Goal: Transaction & Acquisition: Purchase product/service

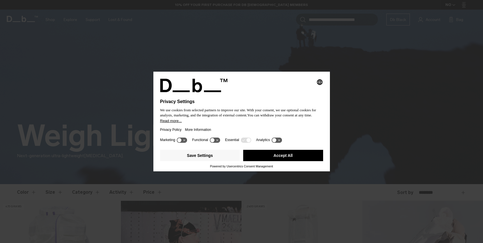
click at [291, 159] on button "Accept All" at bounding box center [283, 155] width 80 height 11
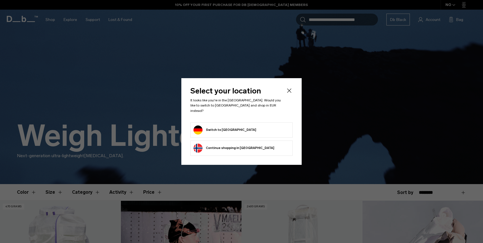
click at [210, 125] on button "Switch to Germany" at bounding box center [225, 129] width 63 height 9
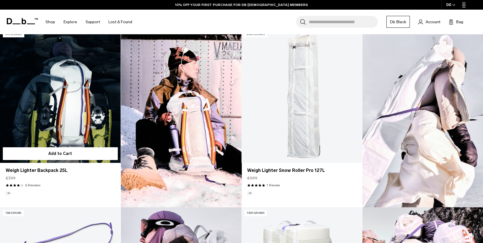
click at [33, 85] on link "Weigh Lighter Backpack 25L" at bounding box center [60, 96] width 121 height 134
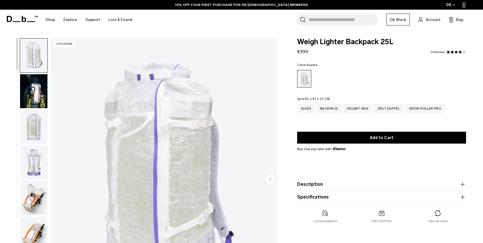
click at [26, 98] on img "button" at bounding box center [33, 91] width 27 height 34
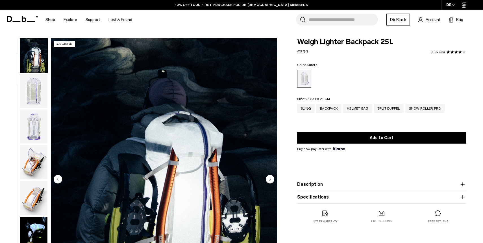
click at [36, 106] on img "button" at bounding box center [33, 91] width 27 height 34
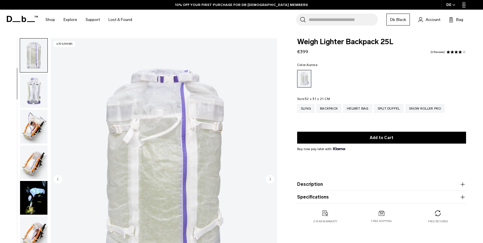
click at [37, 118] on img "button" at bounding box center [33, 126] width 27 height 34
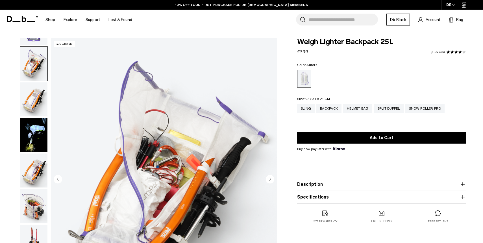
scroll to position [142, 0]
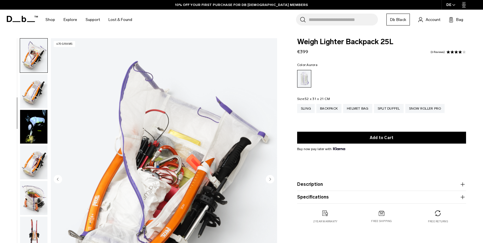
click at [37, 115] on img "button" at bounding box center [33, 127] width 27 height 34
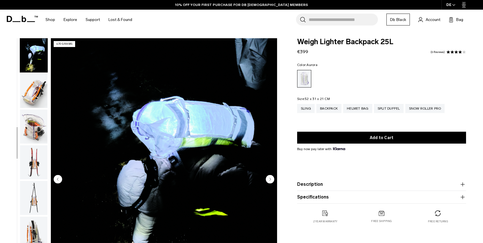
click at [41, 138] on img "button" at bounding box center [33, 126] width 27 height 34
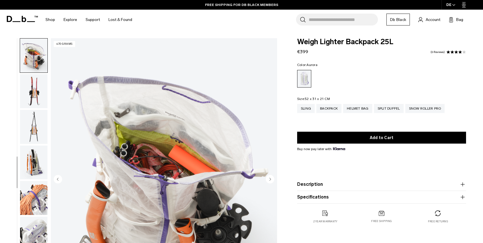
click at [41, 161] on img "button" at bounding box center [33, 162] width 27 height 34
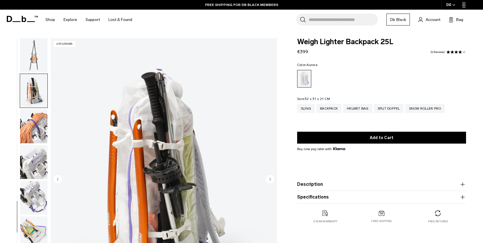
scroll to position [356, 0]
click at [41, 194] on img "button" at bounding box center [33, 197] width 27 height 34
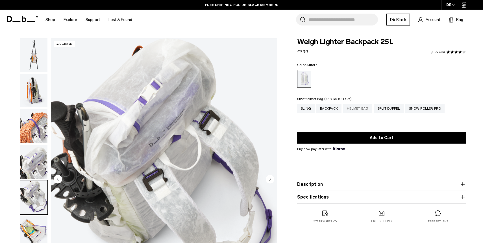
click at [368, 112] on div "Helmet Bag" at bounding box center [357, 108] width 29 height 9
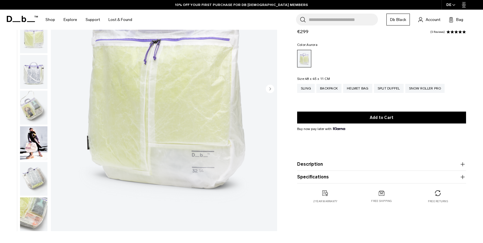
click at [42, 146] on img "button" at bounding box center [33, 143] width 27 height 34
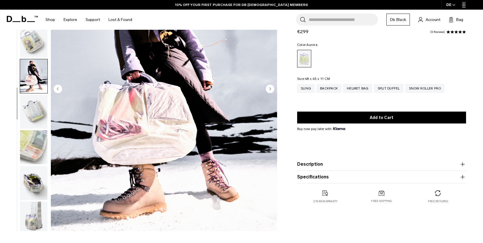
scroll to position [72, 0]
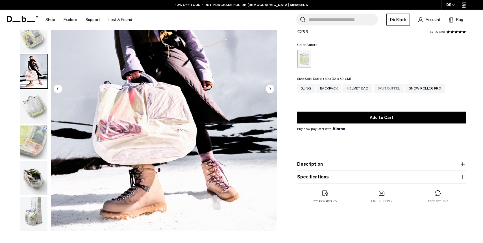
click at [394, 92] on div "Split Duffel" at bounding box center [389, 88] width 30 height 9
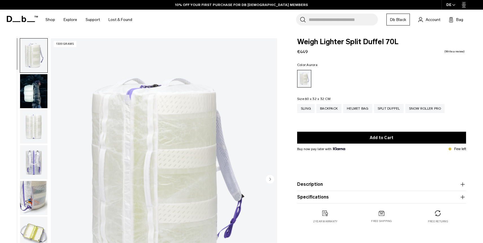
click at [30, 90] on img "button" at bounding box center [33, 91] width 27 height 34
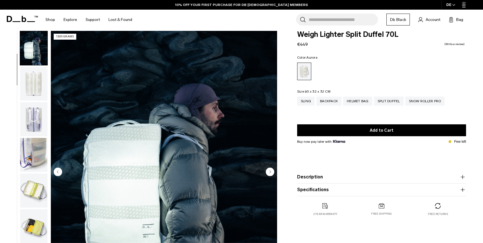
scroll to position [13, 0]
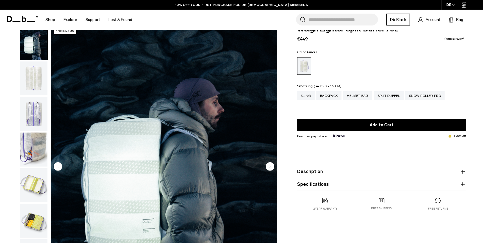
click at [310, 97] on div "Sling" at bounding box center [306, 95] width 18 height 9
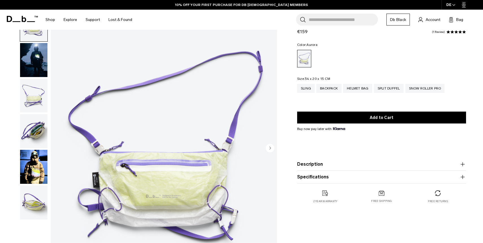
scroll to position [32, 0]
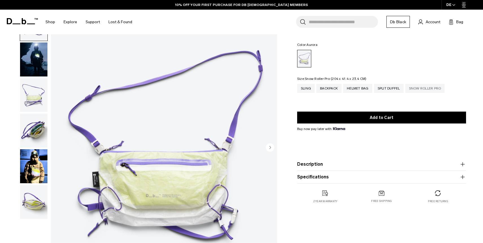
click at [431, 88] on div "Snow Roller Pro" at bounding box center [426, 88] width 40 height 9
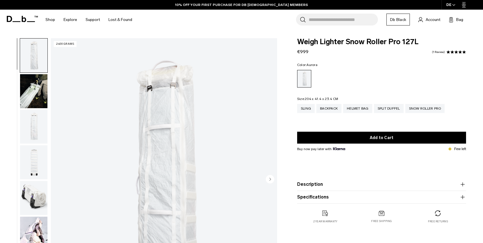
click at [354, 113] on div "Helmet Bag" at bounding box center [357, 108] width 29 height 9
click at [328, 109] on div "Backpack" at bounding box center [329, 108] width 25 height 9
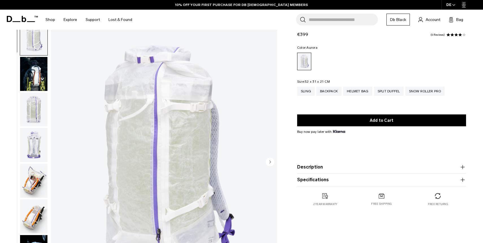
scroll to position [17, 0]
